Goal: Task Accomplishment & Management: Complete application form

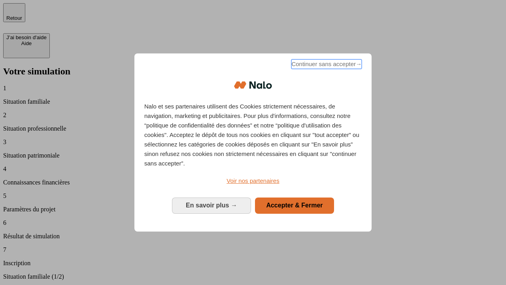
click at [326, 65] on span "Continuer sans accepter →" at bounding box center [327, 63] width 70 height 9
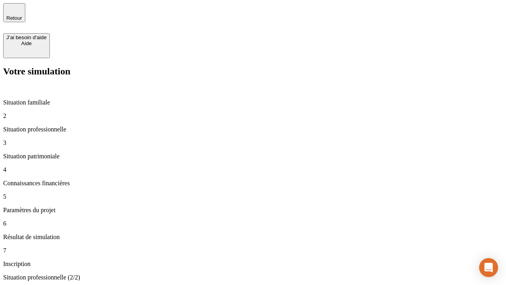
type input "30 000"
type input "40 000"
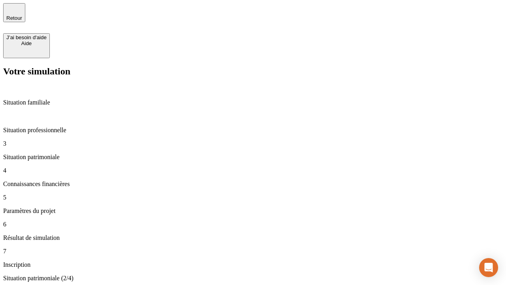
type input "1 100"
type input "20"
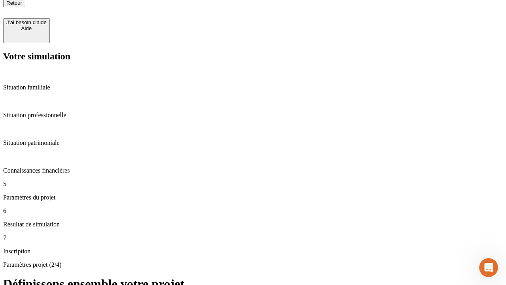
scroll to position [8, 0]
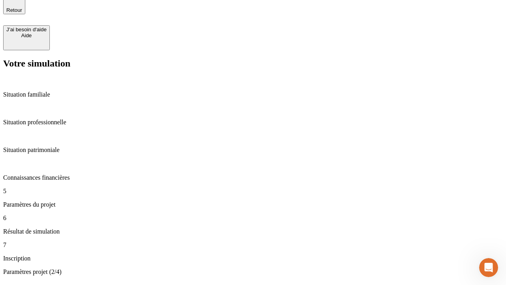
type input "40"
type input "62"
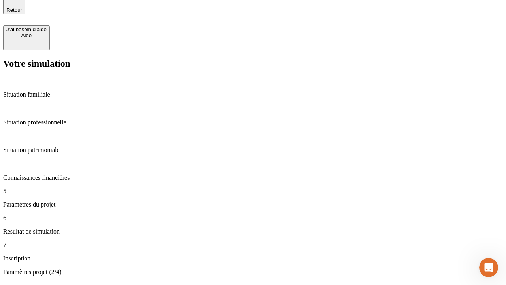
type input "50 000"
type input "640"
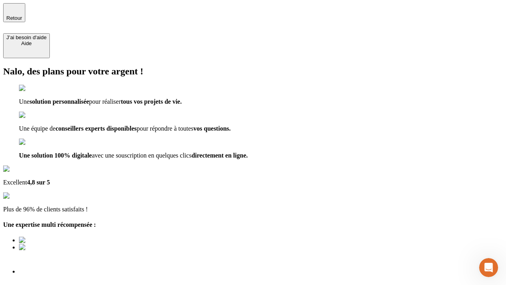
type input "[EMAIL_ADDRESS][DOMAIN_NAME]"
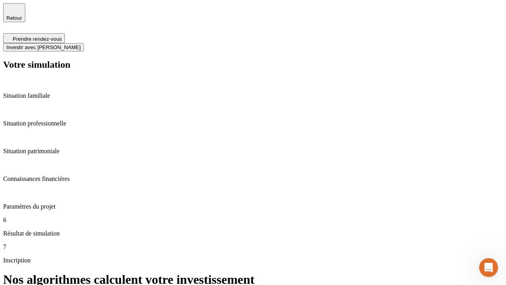
click at [81, 44] on span "Investir avec [PERSON_NAME]" at bounding box center [43, 47] width 74 height 6
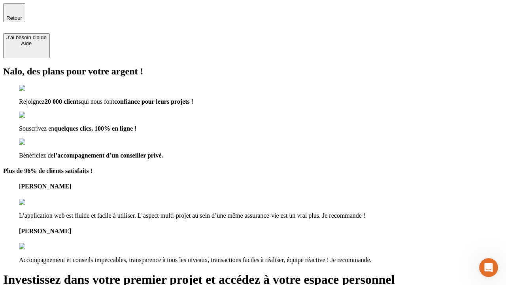
type input "[PERSON_NAME][EMAIL_ADDRESS][DOMAIN_NAME]"
